Goal: Information Seeking & Learning: Learn about a topic

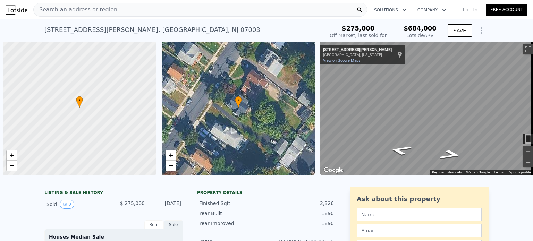
scroll to position [0, 3]
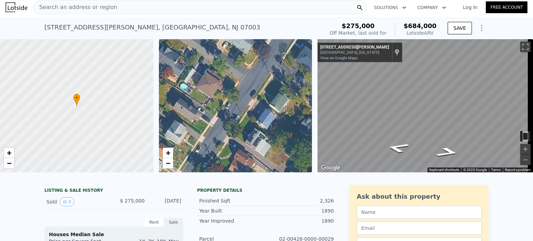
click at [180, 2] on div "Search an address or region" at bounding box center [200, 7] width 334 height 14
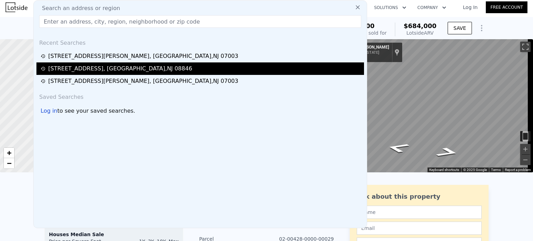
click at [113, 66] on div "[STREET_ADDRESS]" at bounding box center [120, 69] width 144 height 8
type input "3"
type input "1.5"
type input "2"
type input "1404"
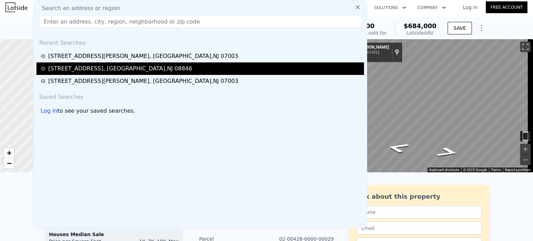
type input "1690"
type input "12001"
type input "19998"
type input "$ 494,000"
type input "5"
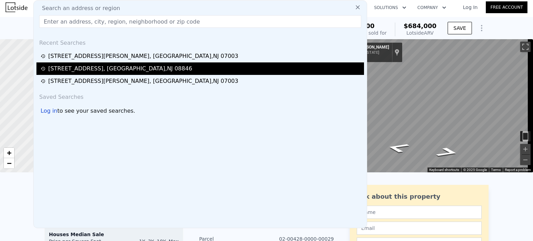
type input "$ 30,215"
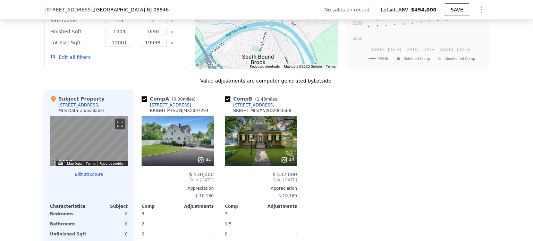
scroll to position [606, 0]
